Goal: Transaction & Acquisition: Purchase product/service

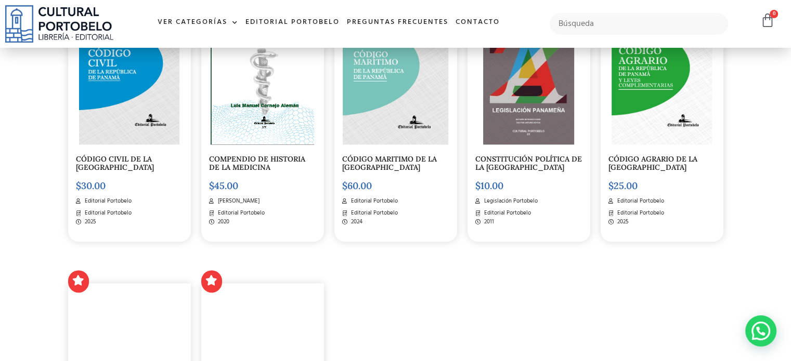
scroll to position [1300, 0]
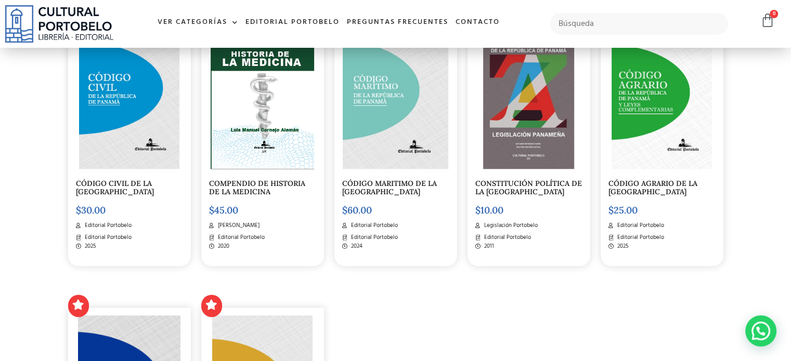
click at [658, 135] on img at bounding box center [662, 96] width 100 height 145
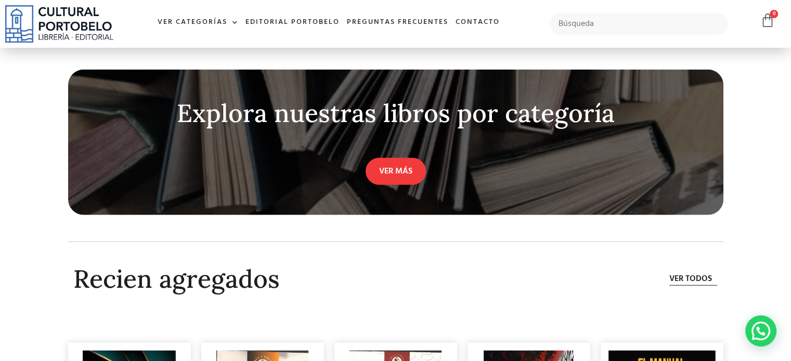
scroll to position [2671, 0]
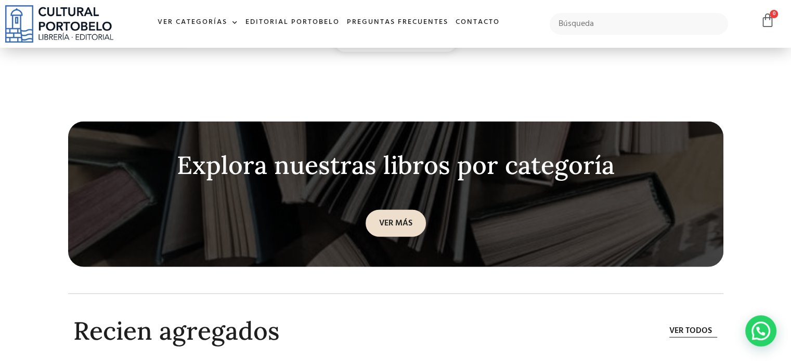
click at [398, 214] on link "VER MÁS" at bounding box center [396, 223] width 60 height 27
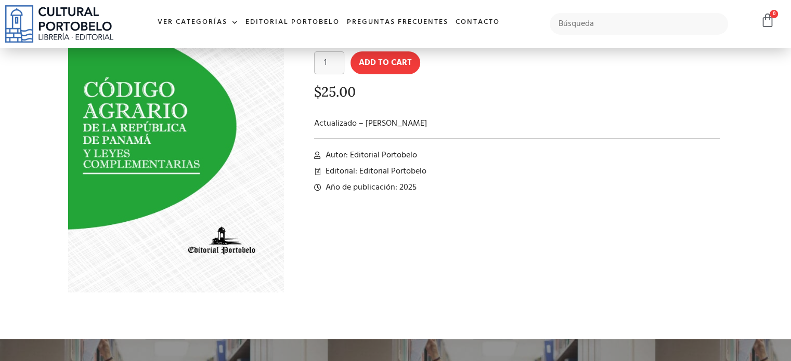
scroll to position [104, 0]
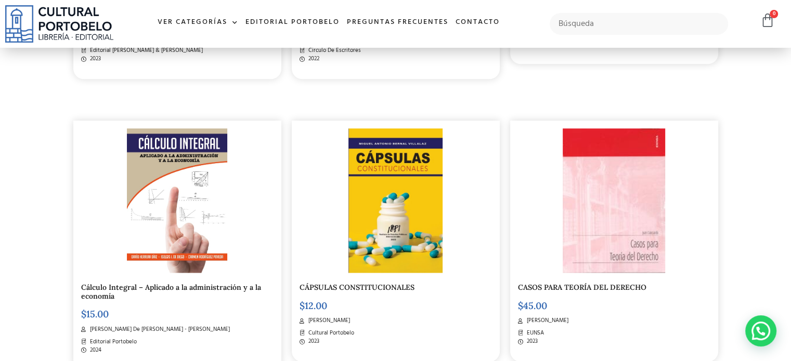
scroll to position [1196, 0]
